Goal: Task Accomplishment & Management: Manage account settings

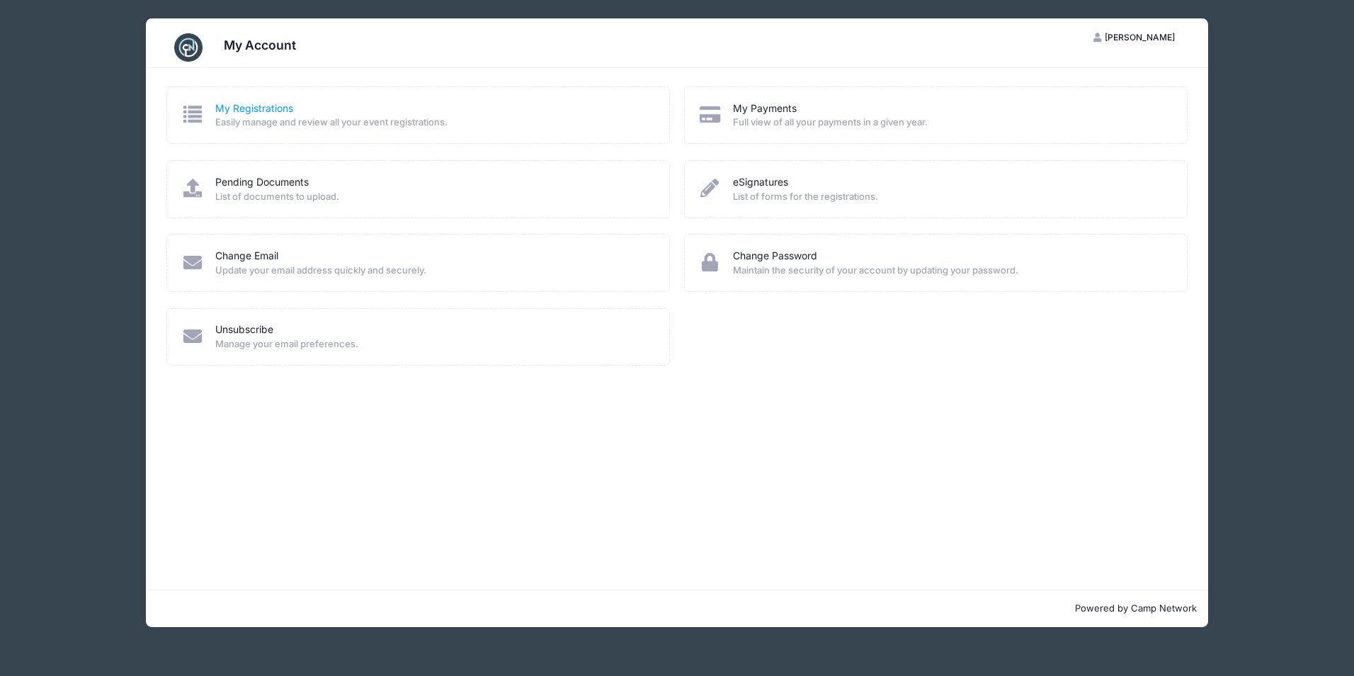
click at [282, 108] on link "My Registrations" at bounding box center [254, 108] width 78 height 15
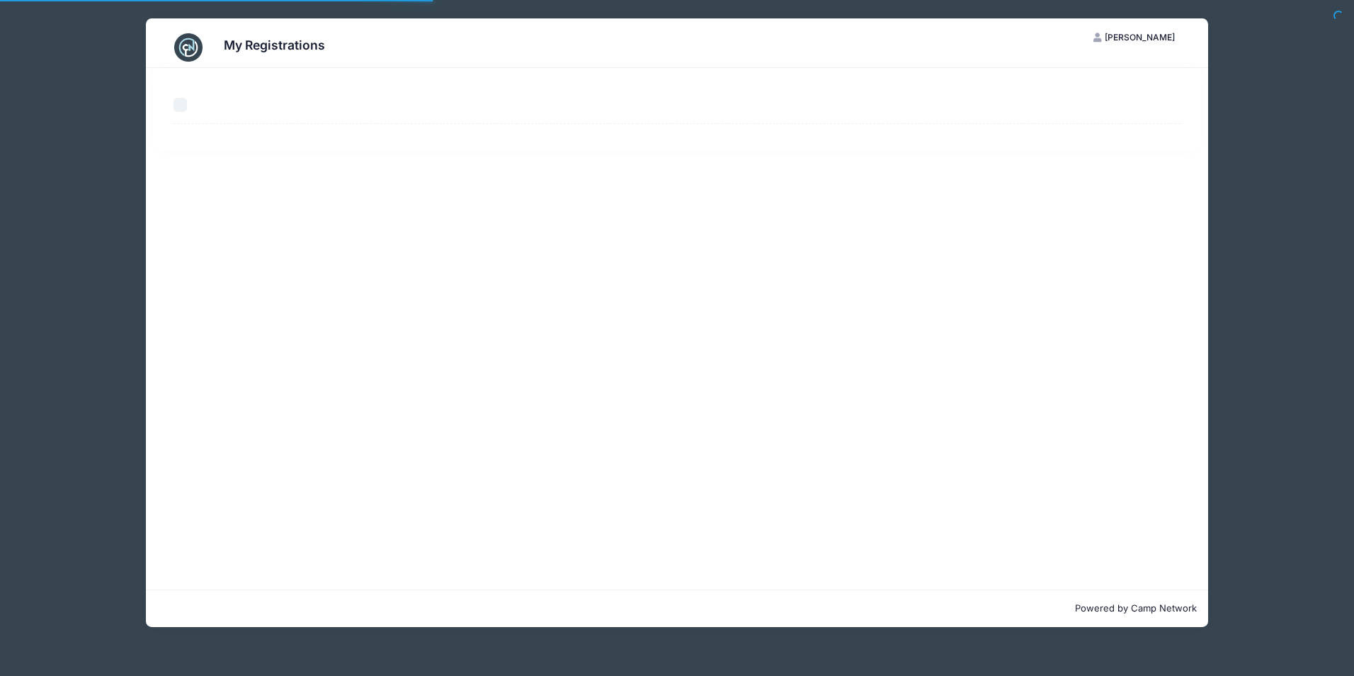
select select "50"
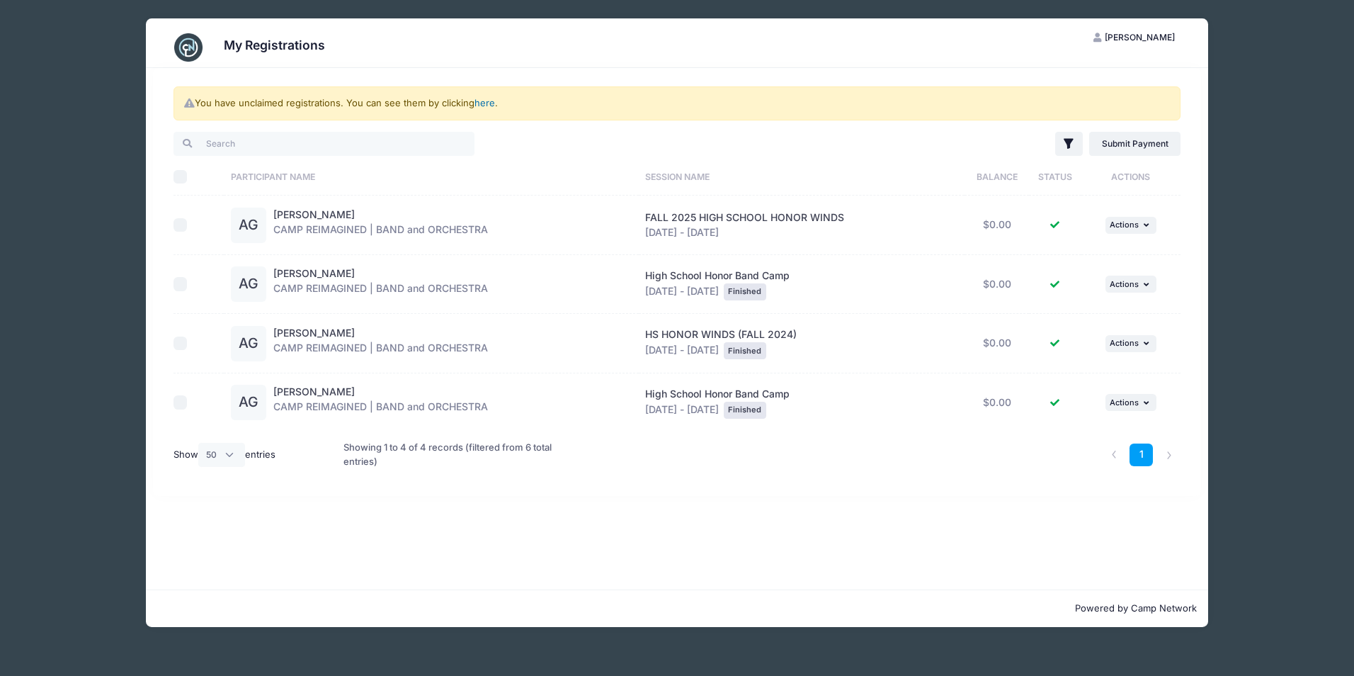
click at [478, 105] on link "here" at bounding box center [485, 102] width 21 height 11
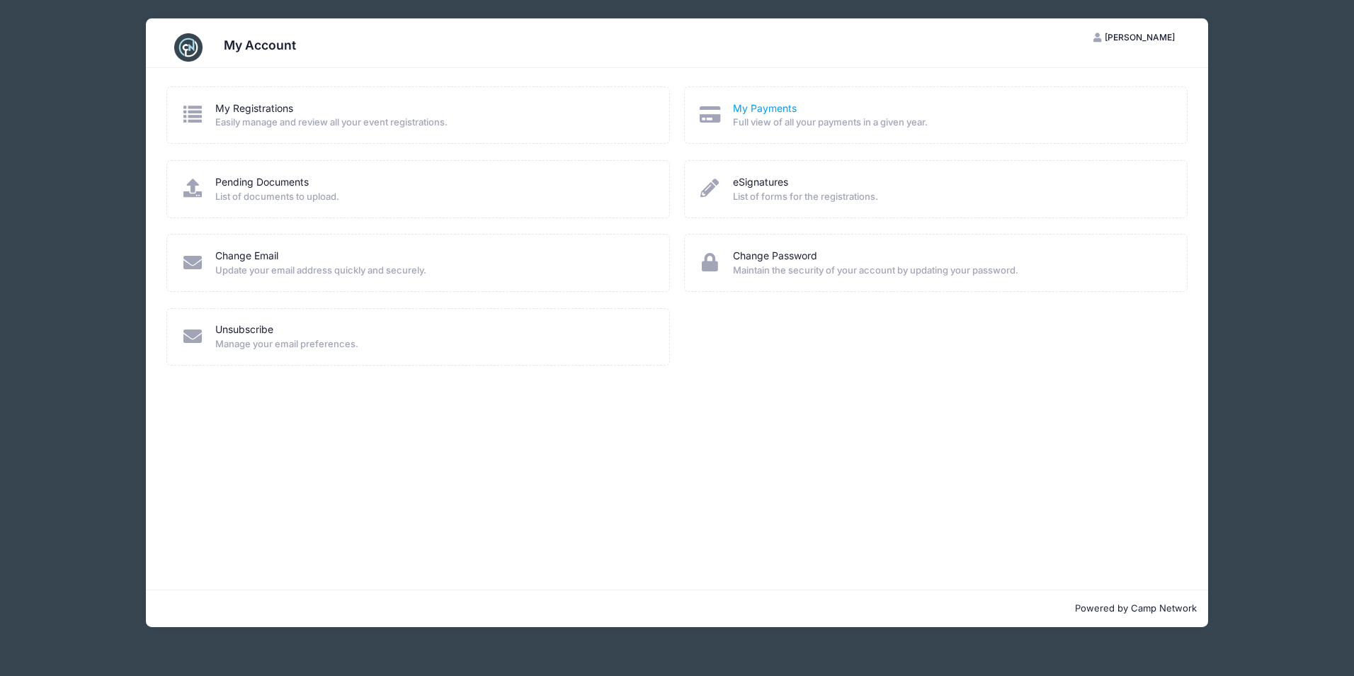
click at [749, 105] on link "My Payments" at bounding box center [765, 108] width 64 height 15
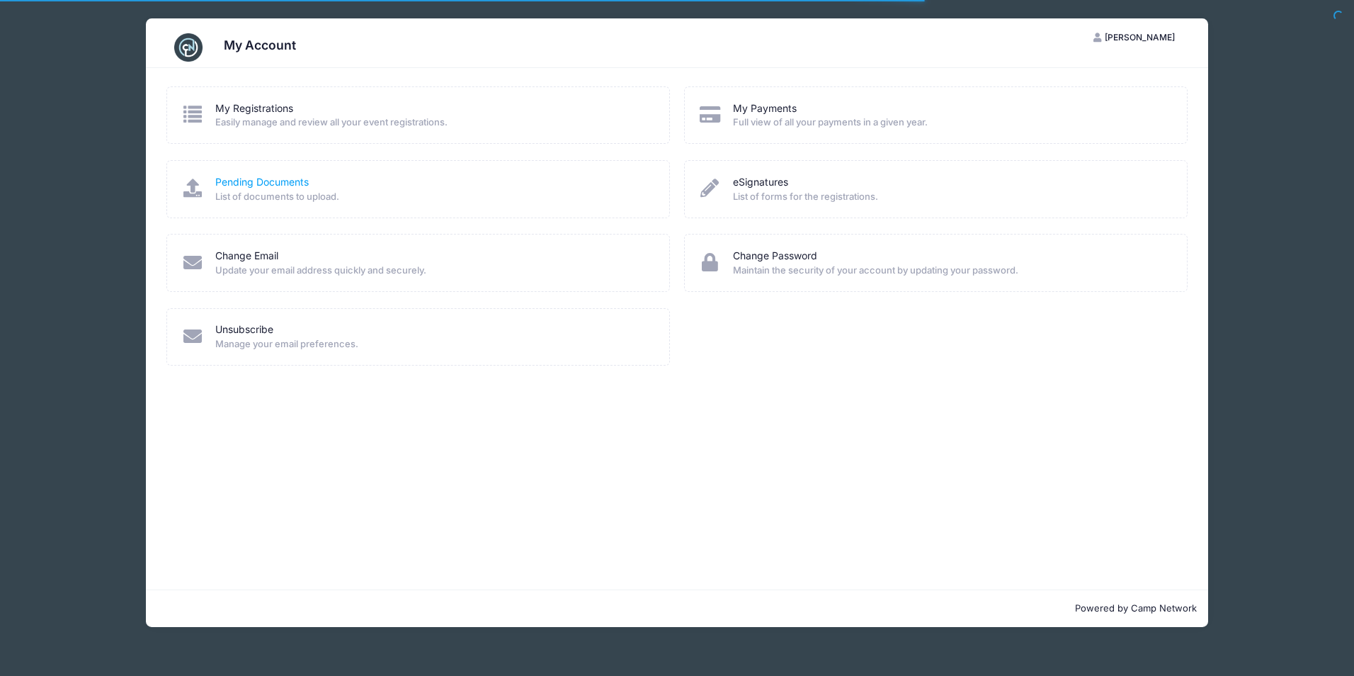
click at [246, 175] on link "Pending Documents" at bounding box center [261, 182] width 93 height 15
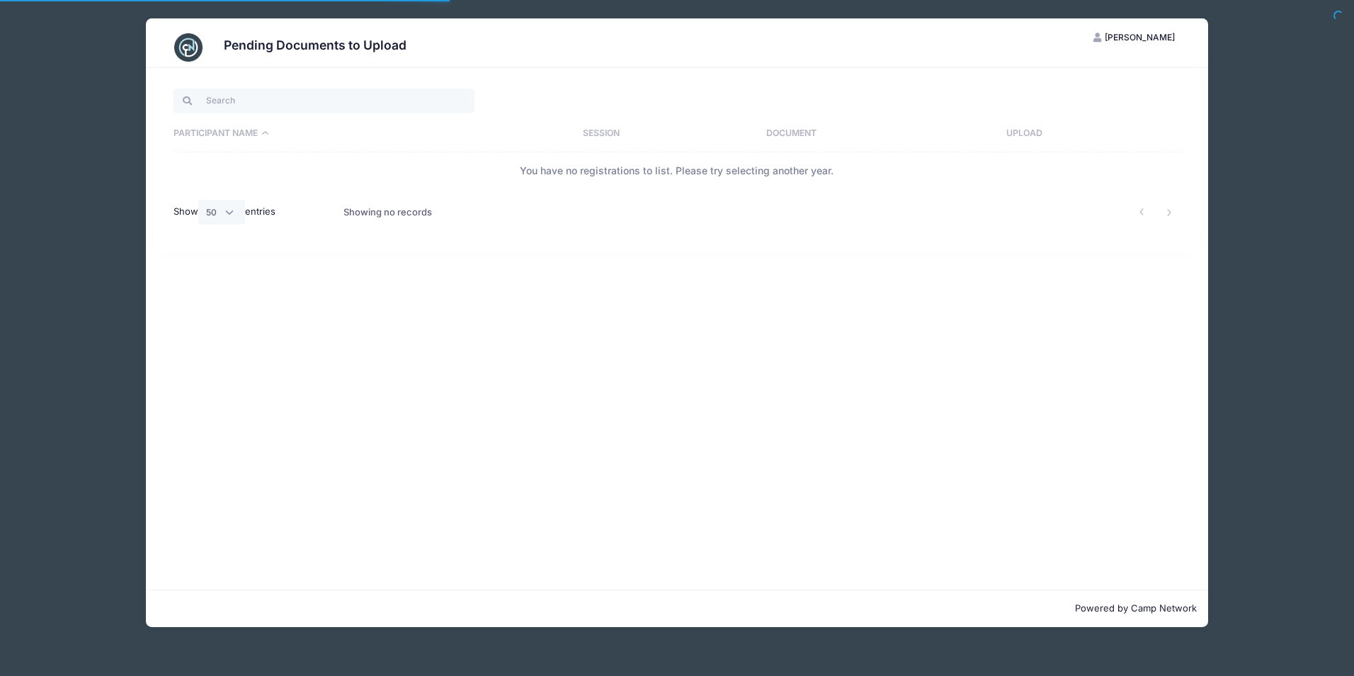
select select "50"
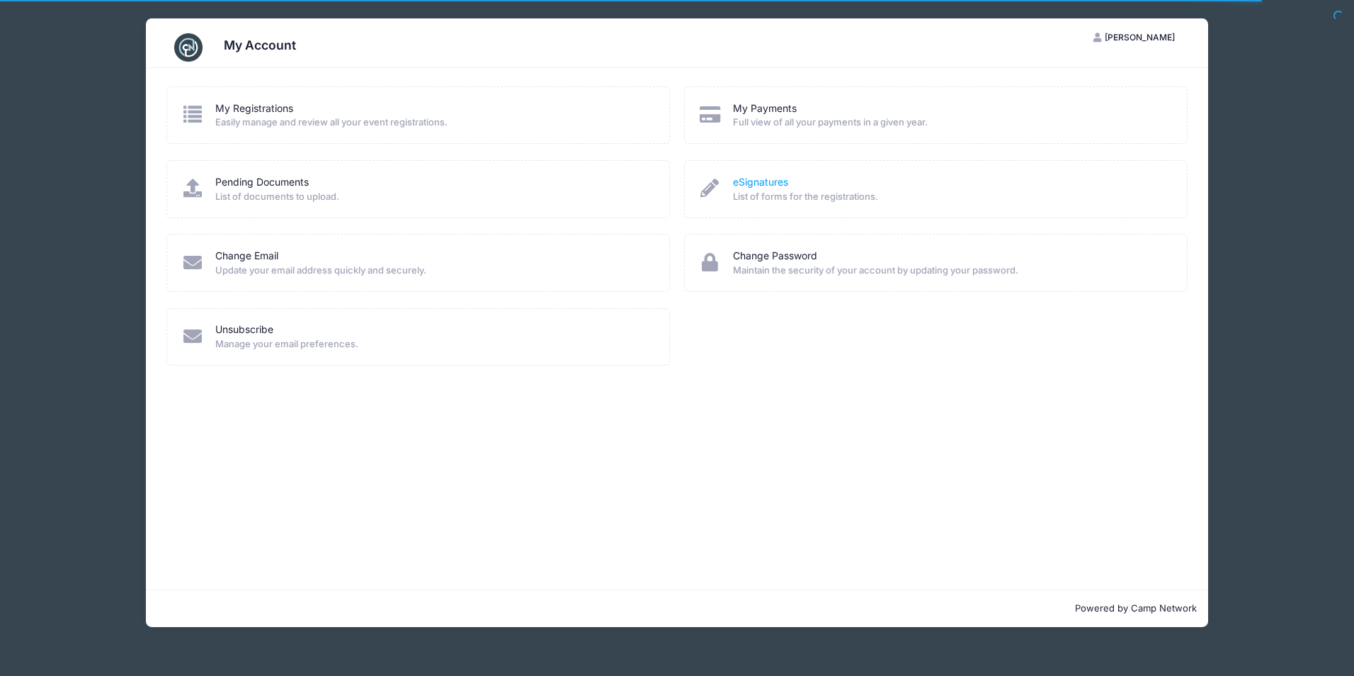
click at [756, 181] on link "eSignatures" at bounding box center [760, 182] width 55 height 15
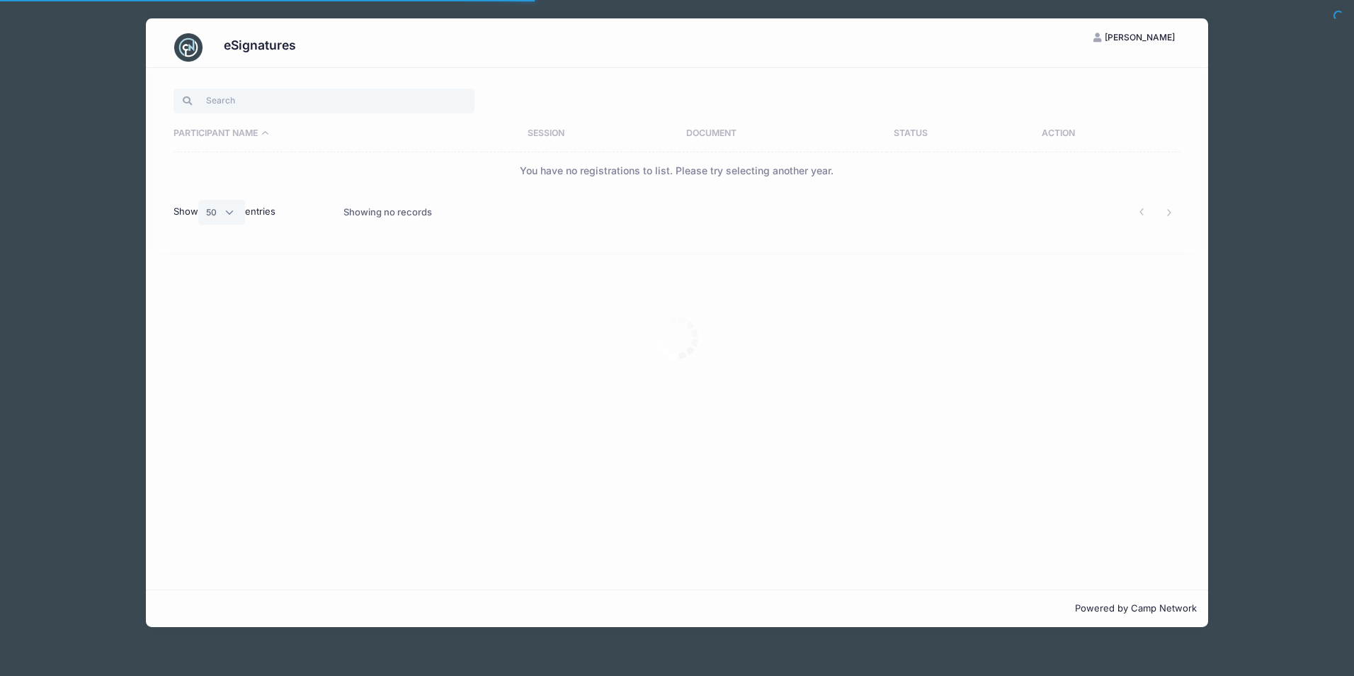
select select "50"
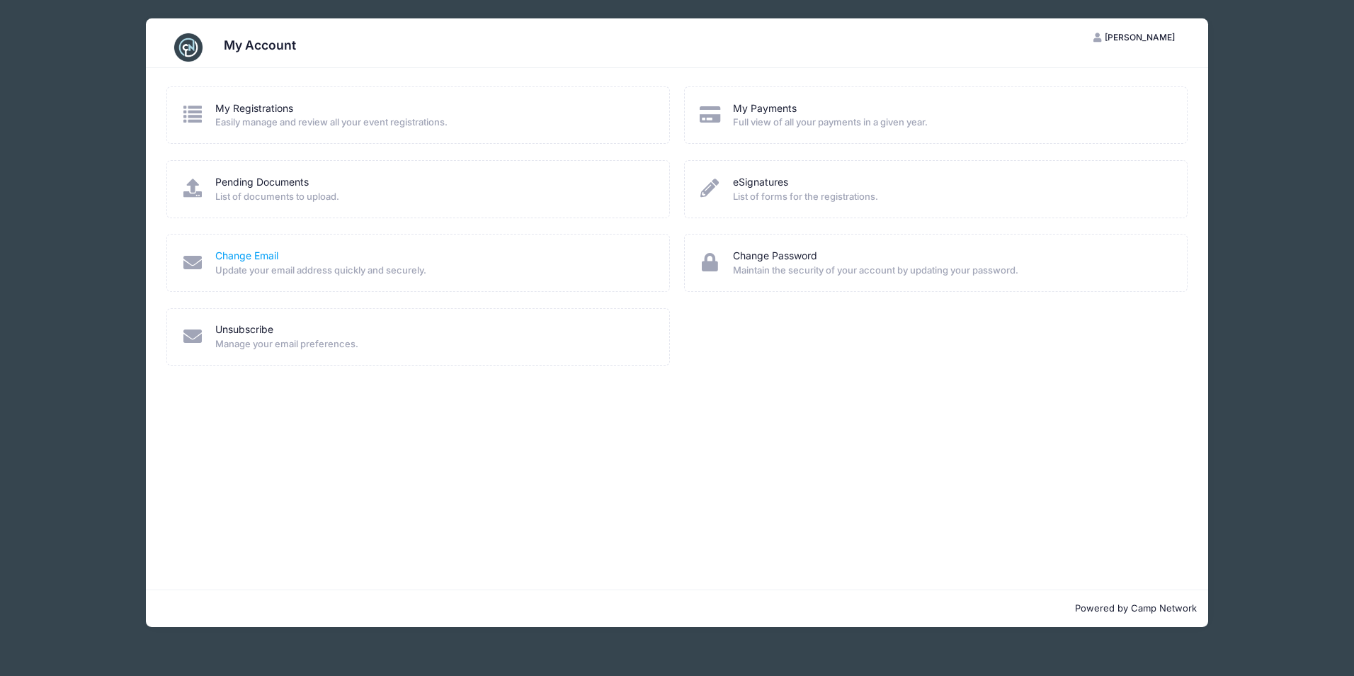
click at [270, 256] on link "Change Email" at bounding box center [246, 256] width 63 height 15
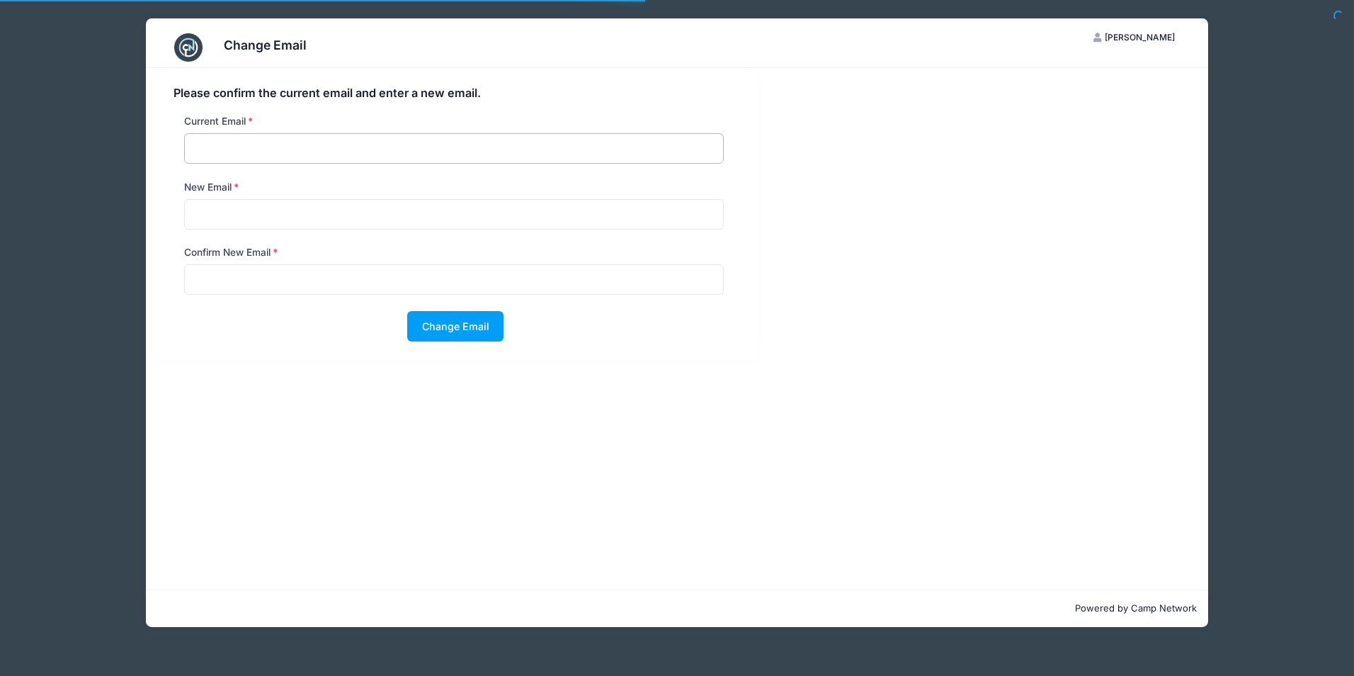
click at [270, 156] on input "email" at bounding box center [454, 148] width 540 height 30
type input "[EMAIL_ADDRESS][DOMAIN_NAME]"
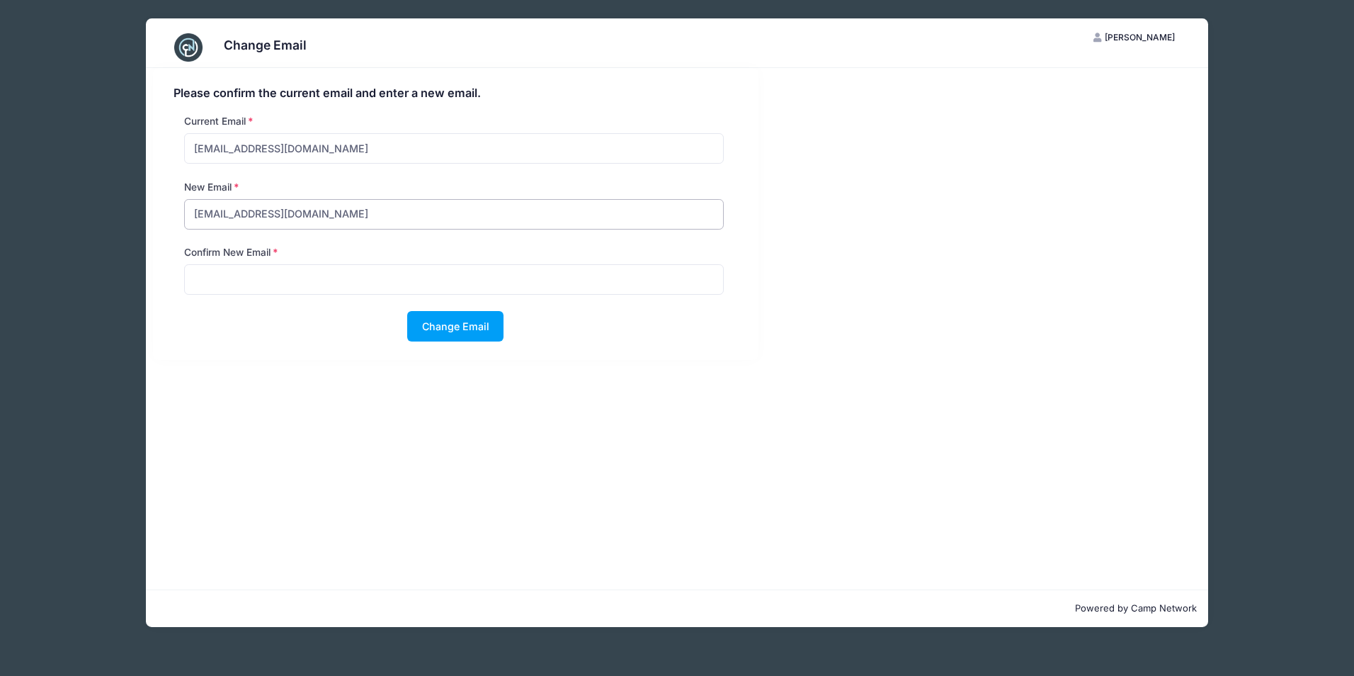
type input "[EMAIL_ADDRESS][DOMAIN_NAME]"
drag, startPoint x: 348, startPoint y: 227, endPoint x: 51, endPoint y: 211, distance: 297.2
click at [50, 210] on div "Change Email AG [PERSON_NAME] My Account Logout Please confirm the current emai…" at bounding box center [677, 322] width 1275 height 645
click at [613, 210] on input "[EMAIL_ADDRESS][DOMAIN_NAME]" at bounding box center [454, 214] width 540 height 30
click at [615, 283] on input "[EMAIL_ADDRESS][DOMAIN_NAME]" at bounding box center [454, 279] width 540 height 30
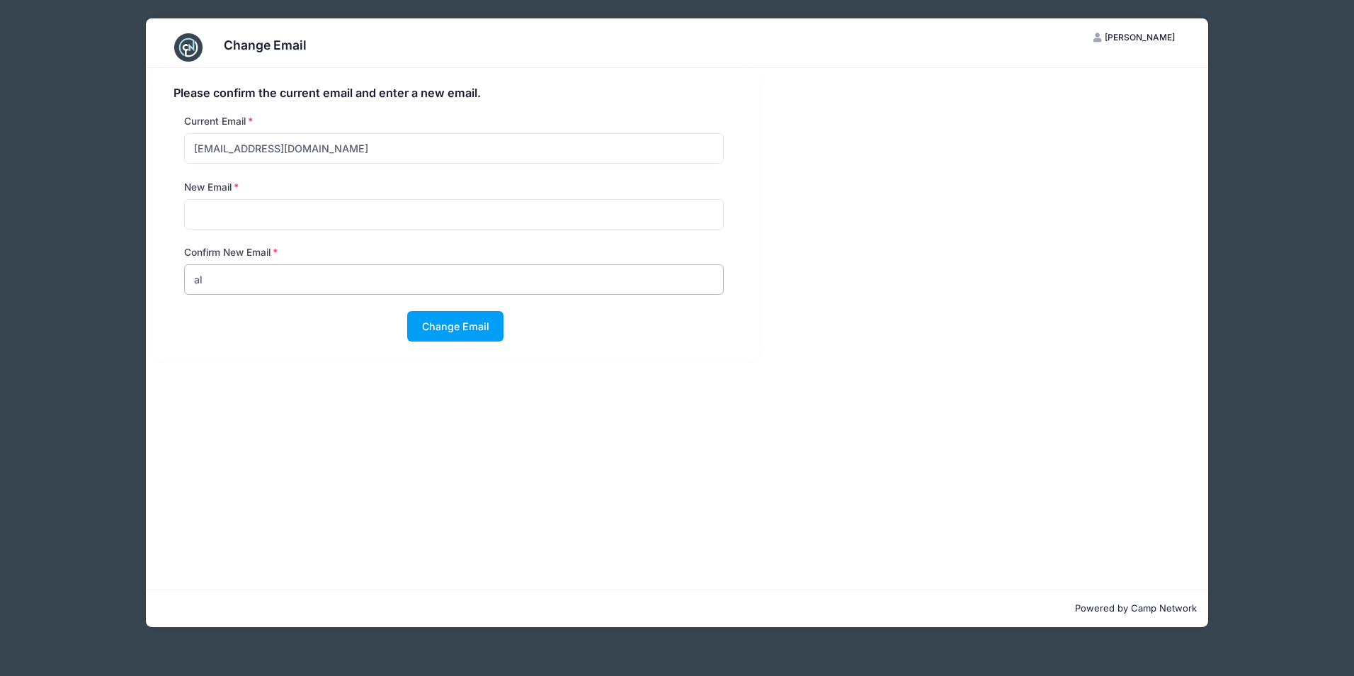
type input "a"
click at [477, 237] on div "New Email" at bounding box center [455, 213] width 579 height 66
click at [476, 220] on input "email" at bounding box center [454, 214] width 540 height 30
type input "[EMAIL_ADDRESS][DOMAIN_NAME]"
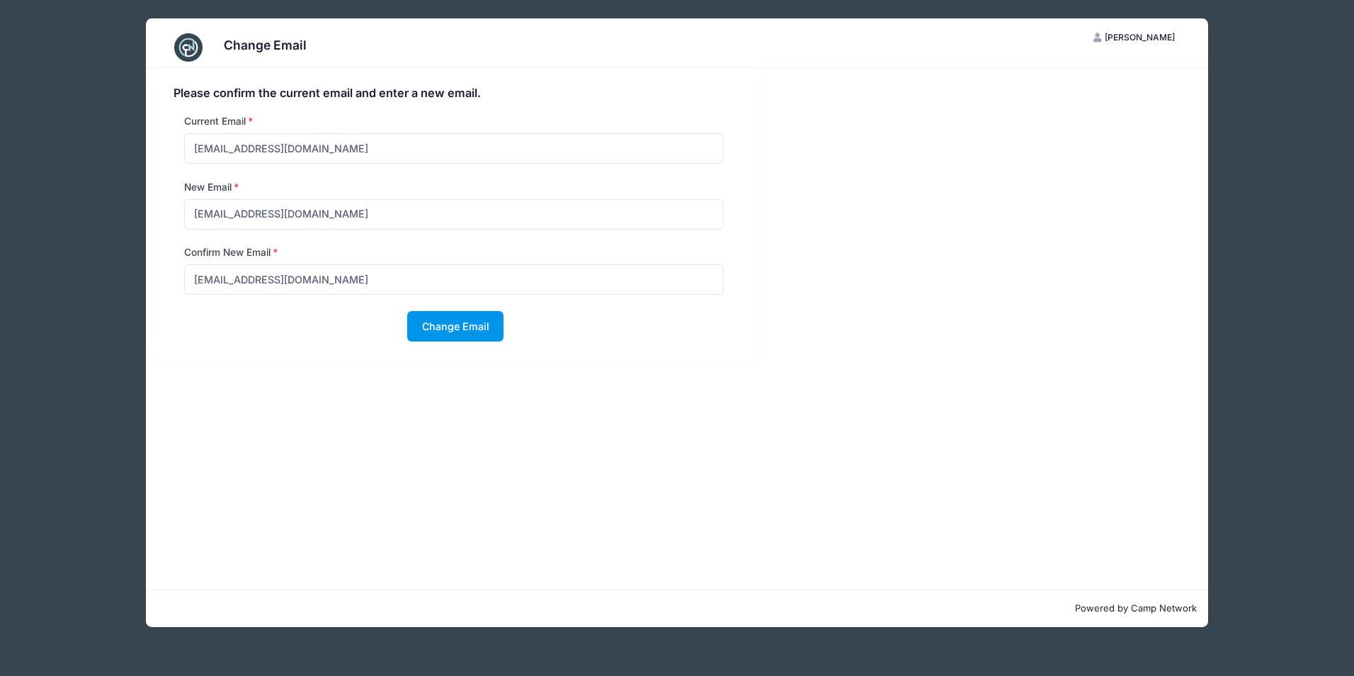
click at [437, 334] on button "Change Email" at bounding box center [455, 326] width 96 height 30
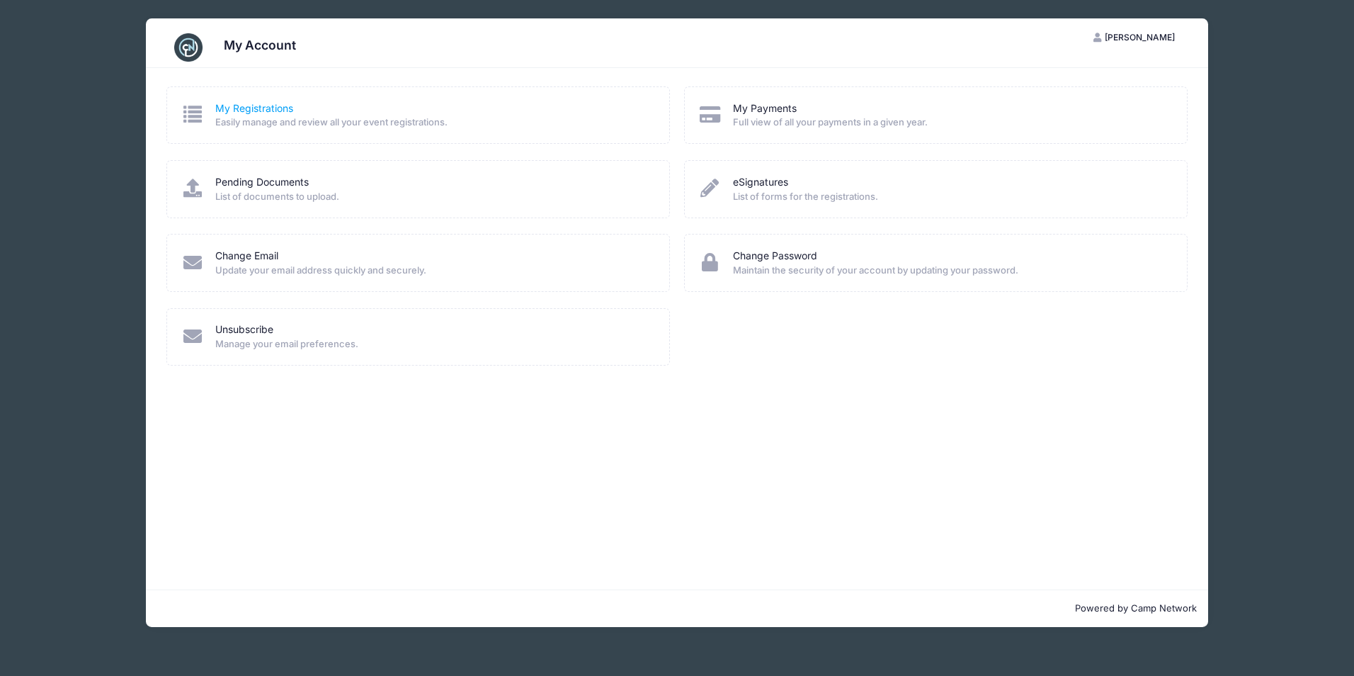
click at [254, 103] on link "My Registrations" at bounding box center [254, 108] width 78 height 15
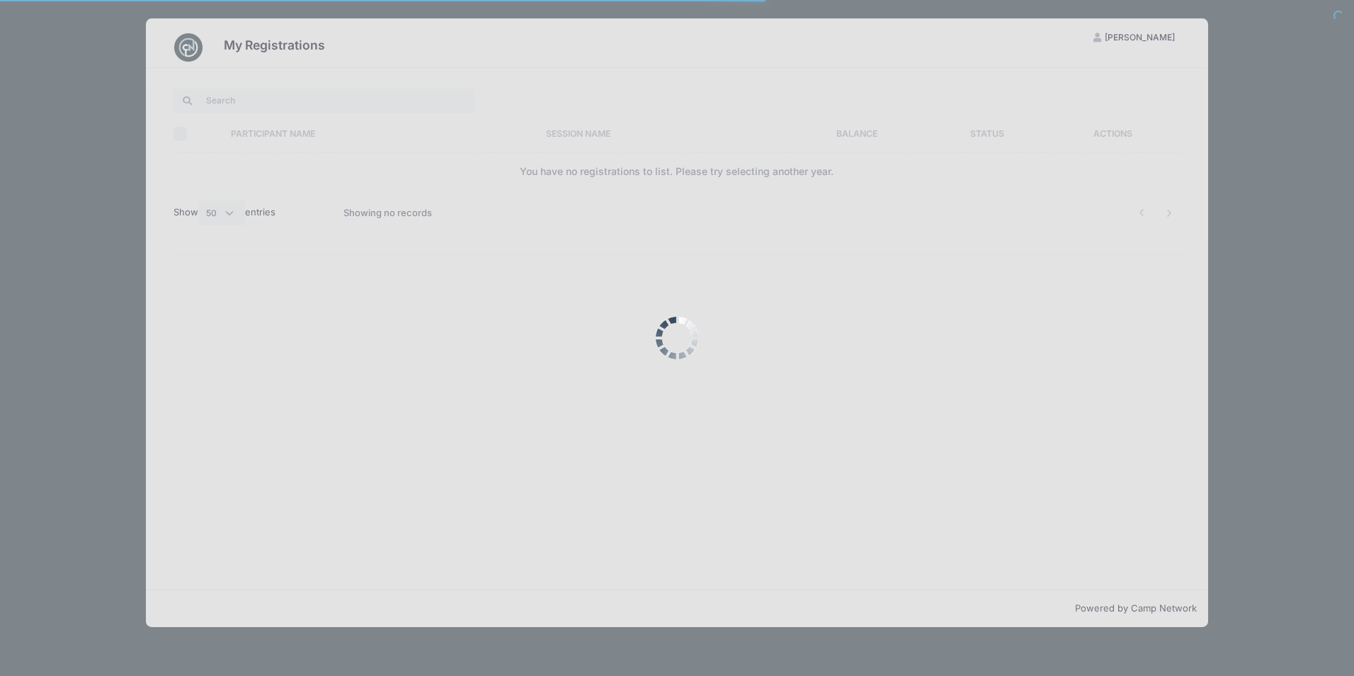
select select "50"
